Goal: Information Seeking & Learning: Learn about a topic

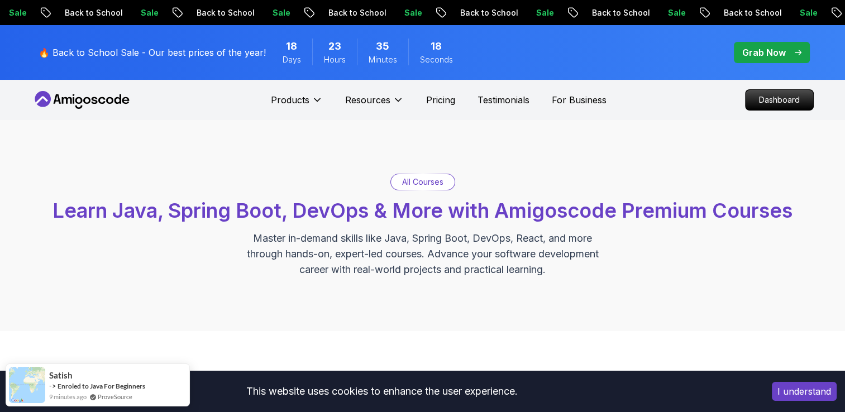
click at [745, 44] on span "pre-order" at bounding box center [772, 52] width 76 height 21
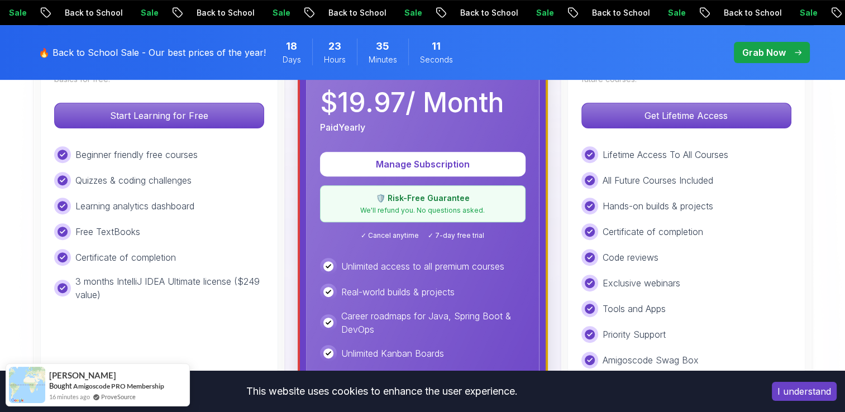
scroll to position [400, 0]
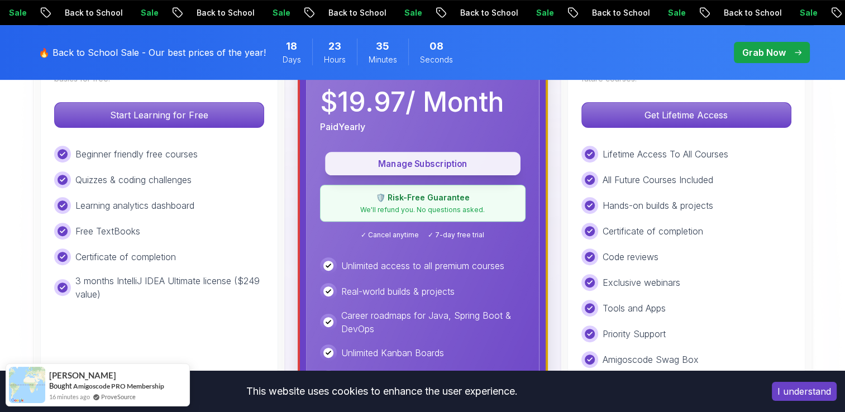
click at [462, 164] on p "Manage Subscription" at bounding box center [423, 163] width 170 height 13
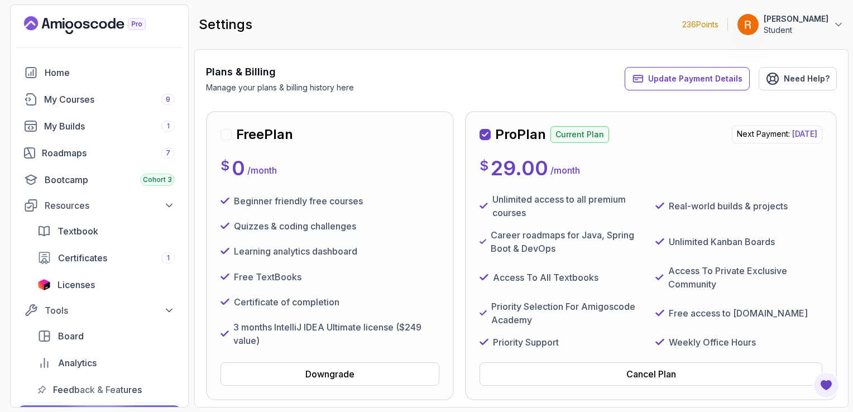
scroll to position [51, 0]
click at [496, 173] on p "29.00" at bounding box center [520, 168] width 58 height 22
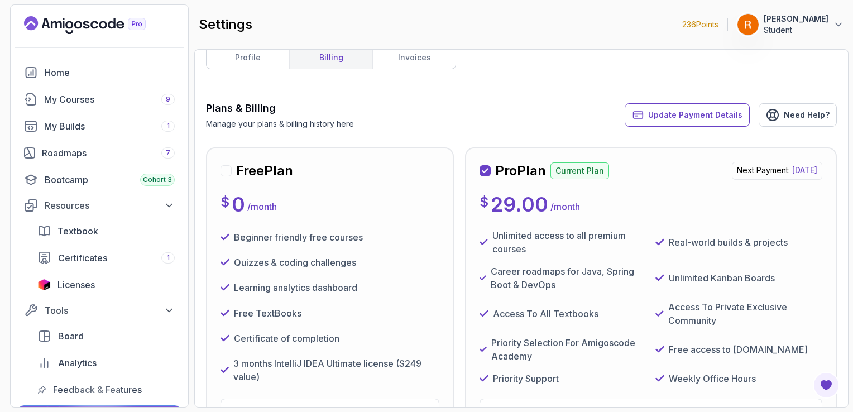
scroll to position [0, 0]
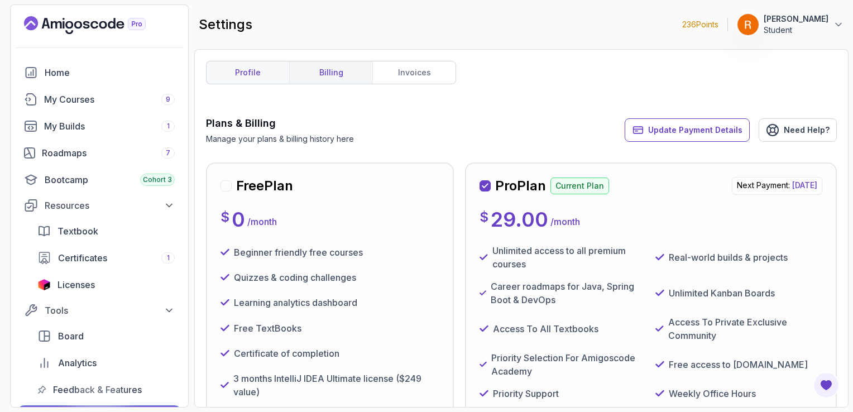
click at [284, 71] on link "profile" at bounding box center [248, 72] width 83 height 22
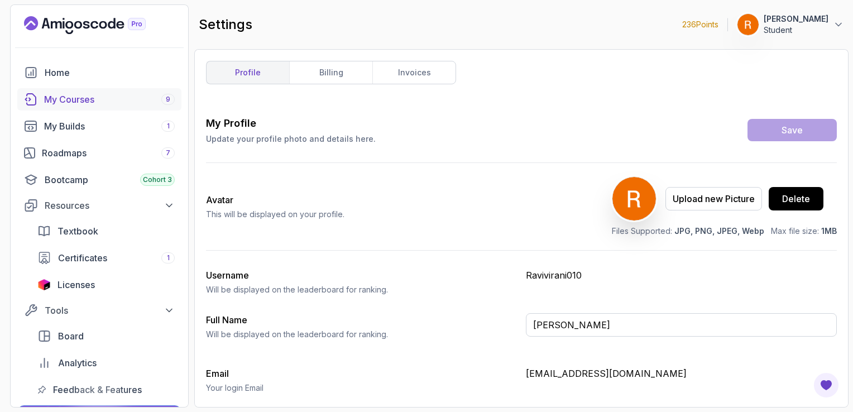
click at [136, 108] on link "My Courses 9" at bounding box center [99, 99] width 164 height 22
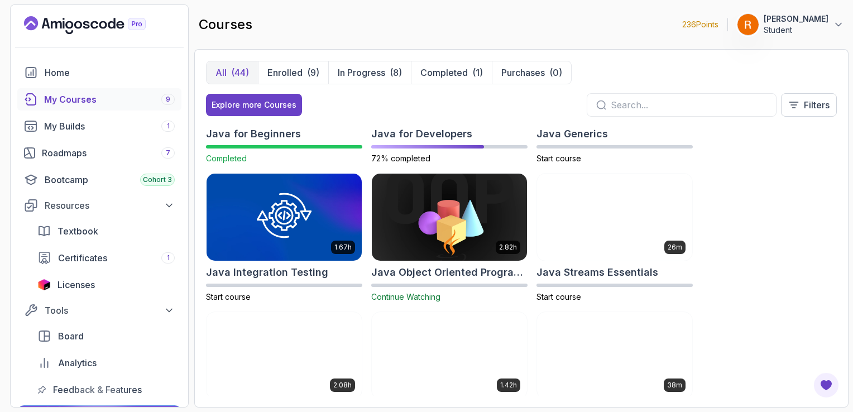
scroll to position [783, 0]
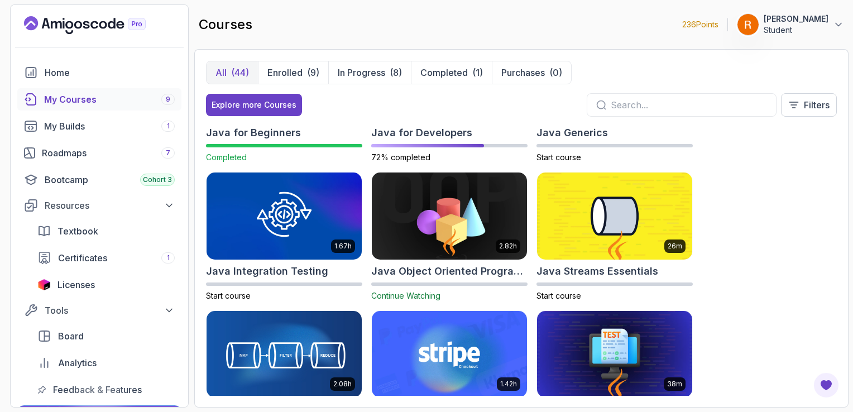
click at [416, 231] on img at bounding box center [449, 215] width 163 height 91
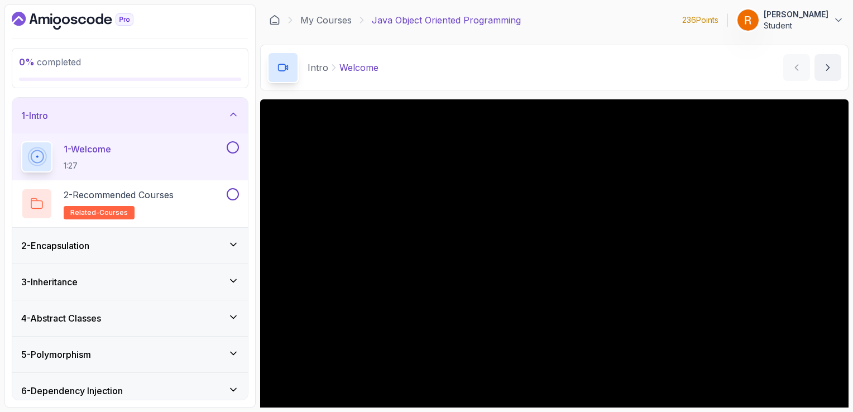
click at [207, 231] on div "2 - Encapsulation" at bounding box center [130, 246] width 236 height 36
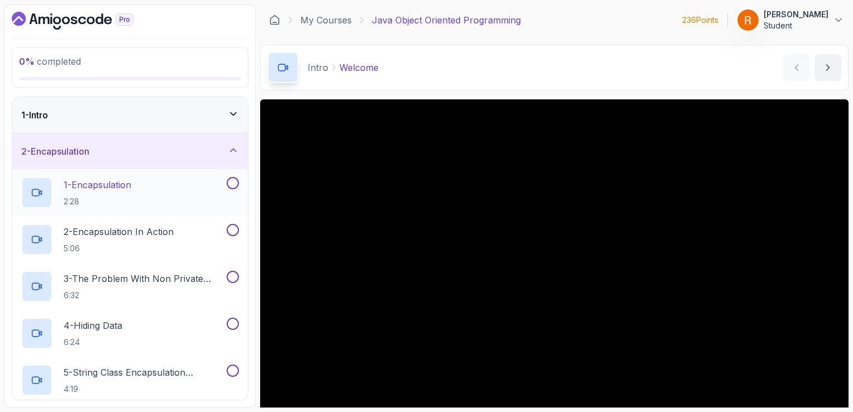
click at [208, 199] on div "1 - Encapsulation 2:28" at bounding box center [122, 192] width 203 height 31
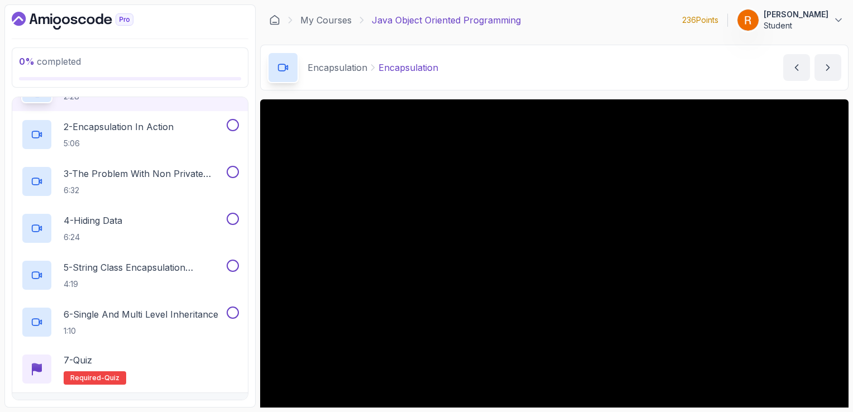
scroll to position [104, 0]
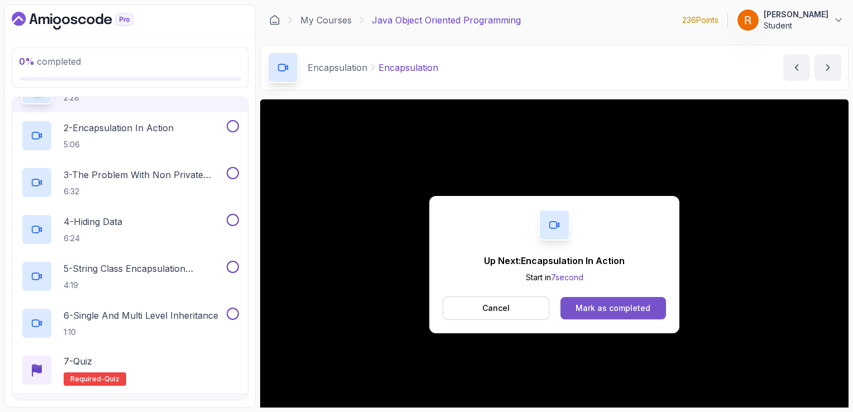
click at [573, 300] on button "Mark as completed" at bounding box center [614, 308] width 106 height 22
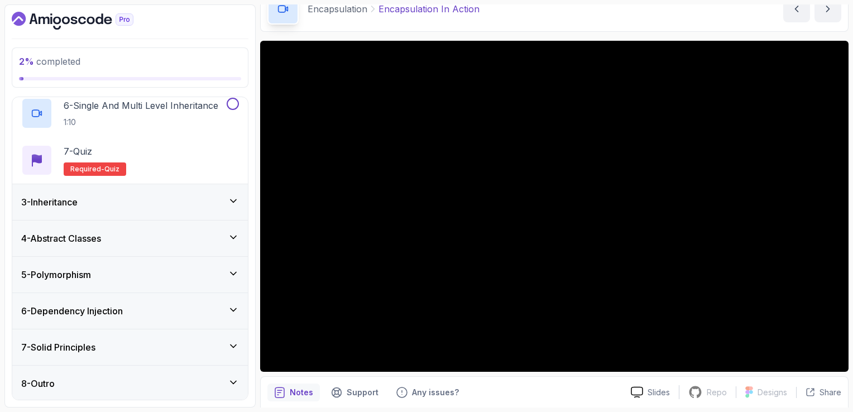
scroll to position [313, 0]
